Goal: Transaction & Acquisition: Purchase product/service

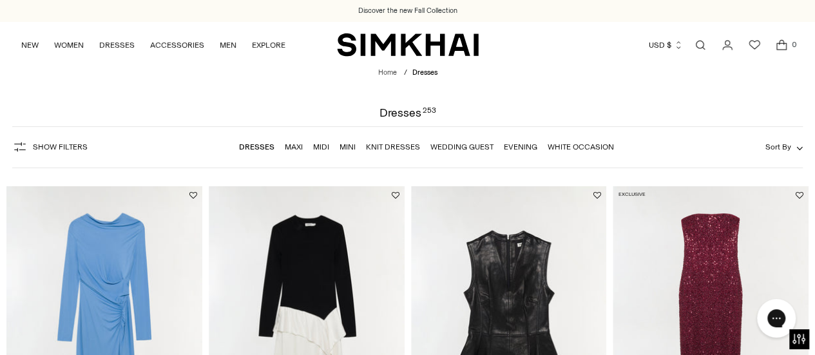
click at [292, 151] on link "Maxi" at bounding box center [294, 146] width 18 height 9
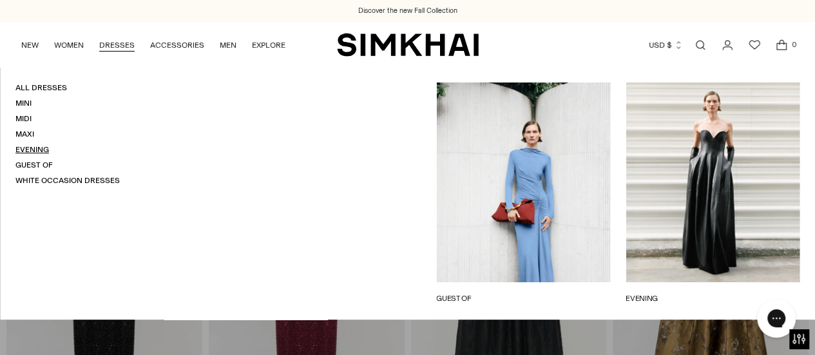
click at [39, 149] on link "Evening" at bounding box center [32, 149] width 34 height 9
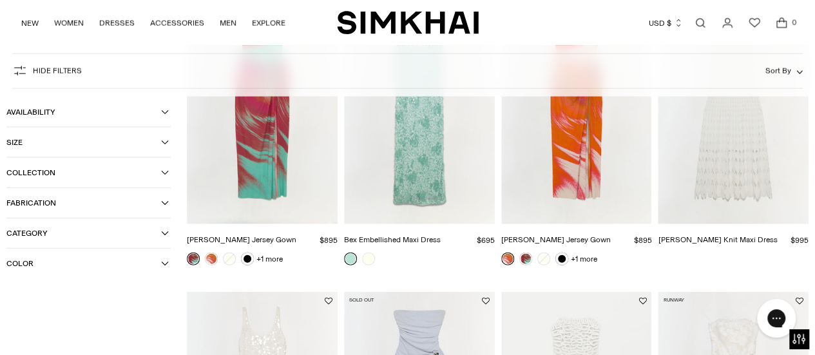
scroll to position [1366, 0]
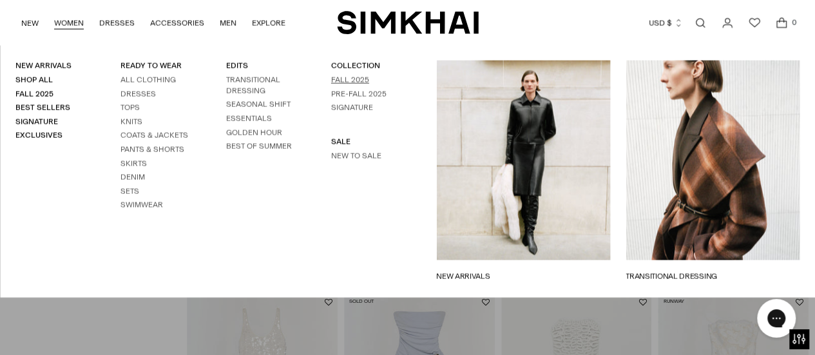
click at [344, 81] on link "Fall 2025" at bounding box center [350, 79] width 38 height 9
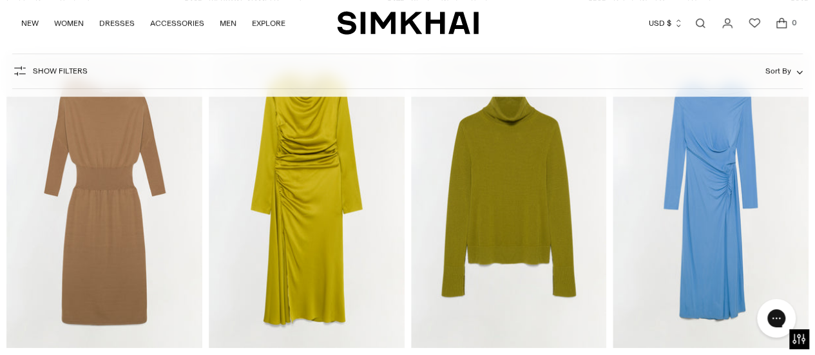
scroll to position [7689, 0]
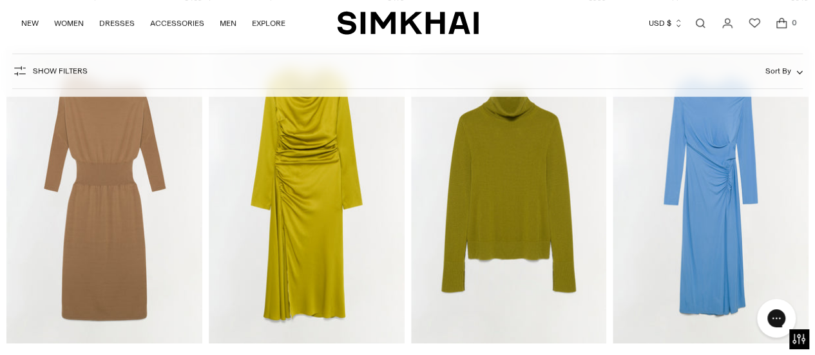
click at [0, 0] on img "Odessa Satin Midi Dress" at bounding box center [0, 0] width 0 height 0
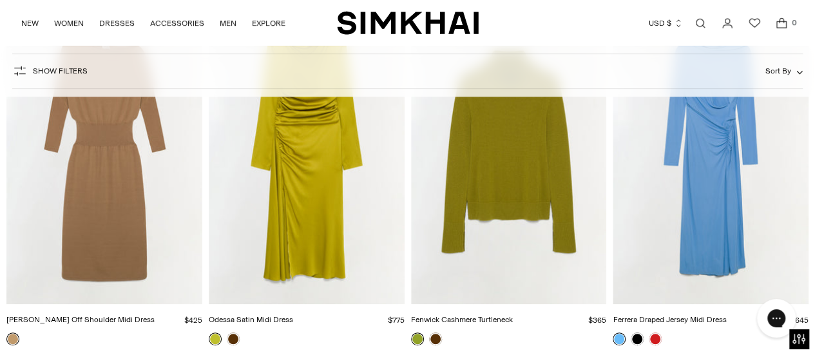
scroll to position [7760, 0]
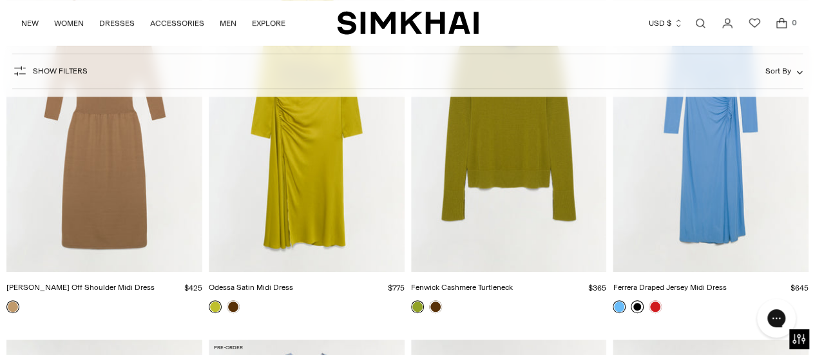
click at [637, 305] on link at bounding box center [637, 306] width 13 height 13
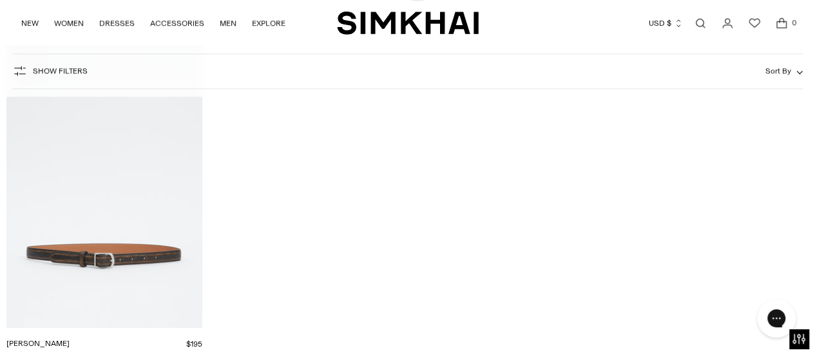
scroll to position [12747, 0]
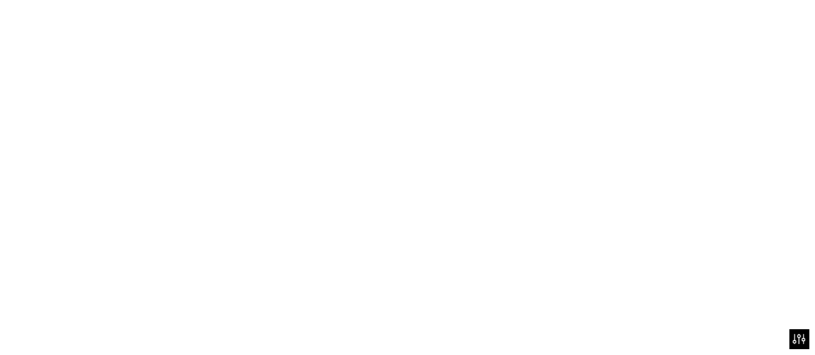
scroll to position [40, 0]
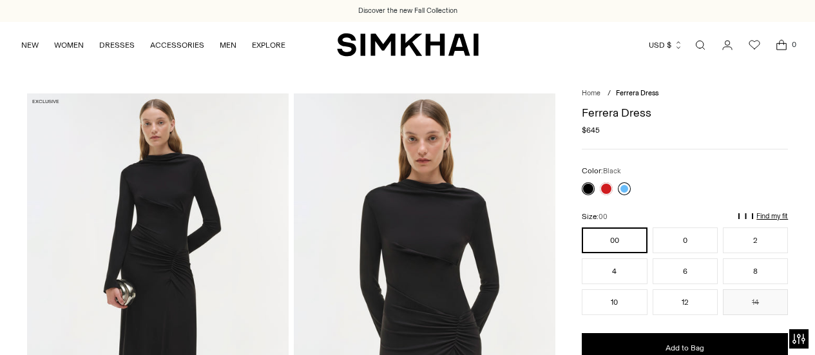
click at [624, 188] on link at bounding box center [624, 188] width 13 height 13
